Goal: Task Accomplishment & Management: Complete application form

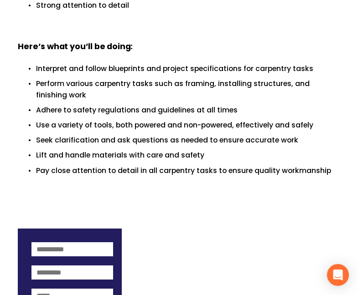
scroll to position [560, 0]
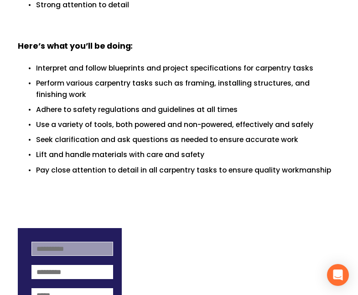
click at [58, 242] on input at bounding box center [71, 249] width 81 height 14
type input "*****"
type input "**********"
